Goal: Transaction & Acquisition: Purchase product/service

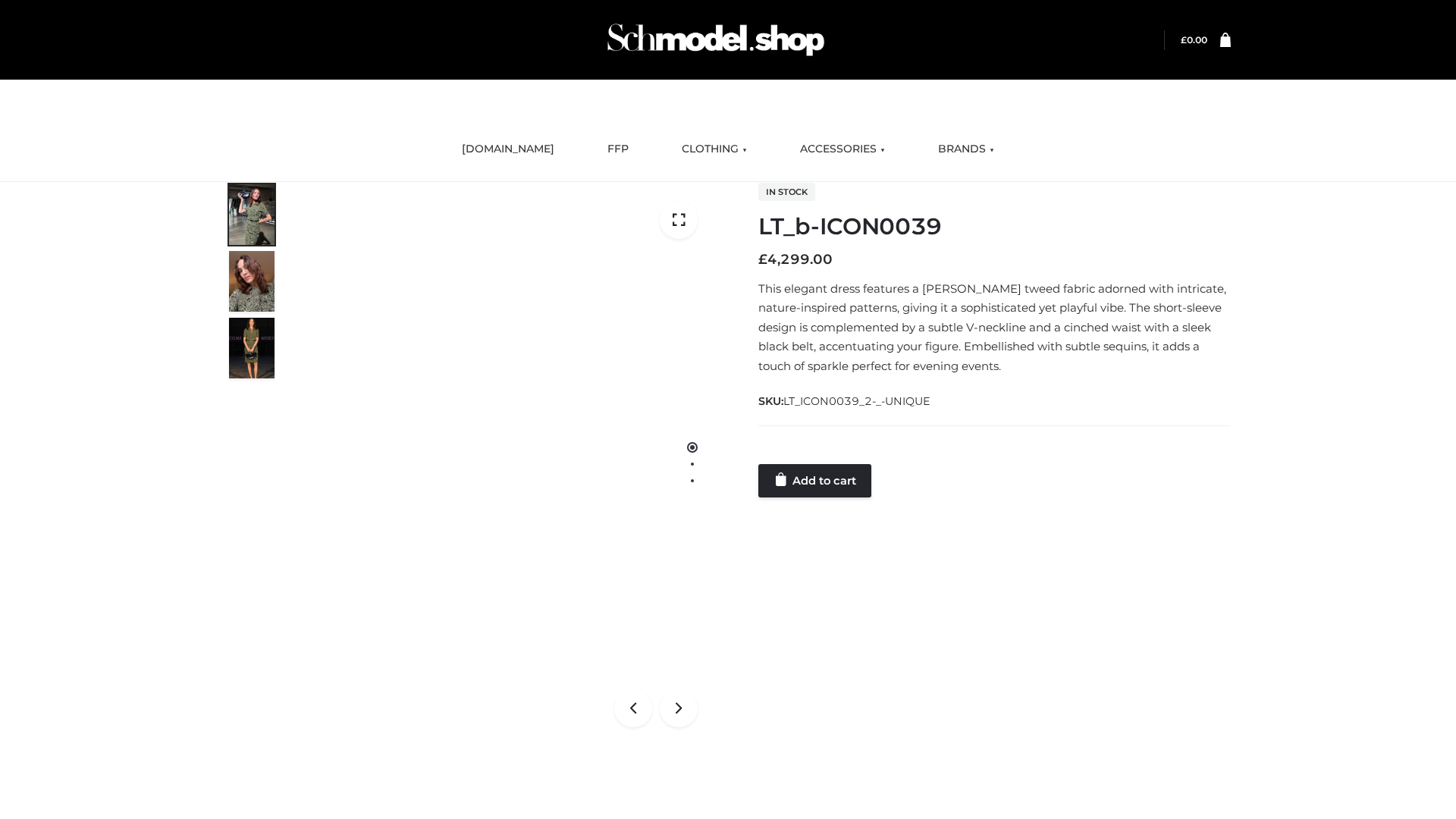
click at [816, 480] on link "Add to cart" at bounding box center [815, 481] width 113 height 34
